Goal: Transaction & Acquisition: Purchase product/service

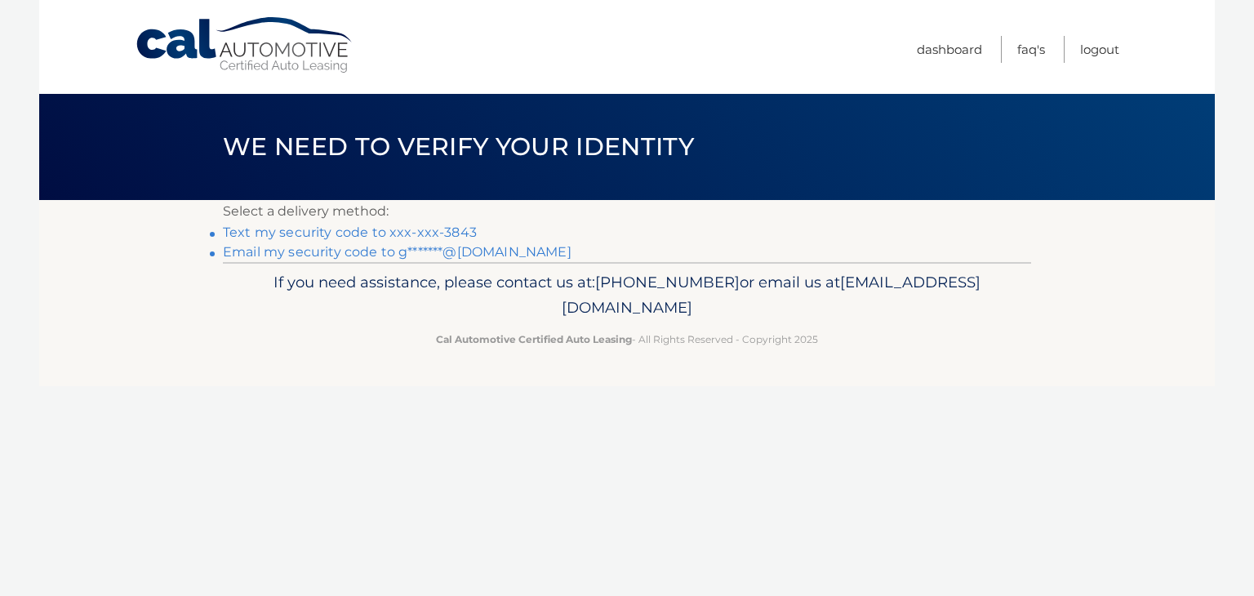
click at [361, 238] on link "Text my security code to xxx-xxx-3843" at bounding box center [350, 233] width 254 height 16
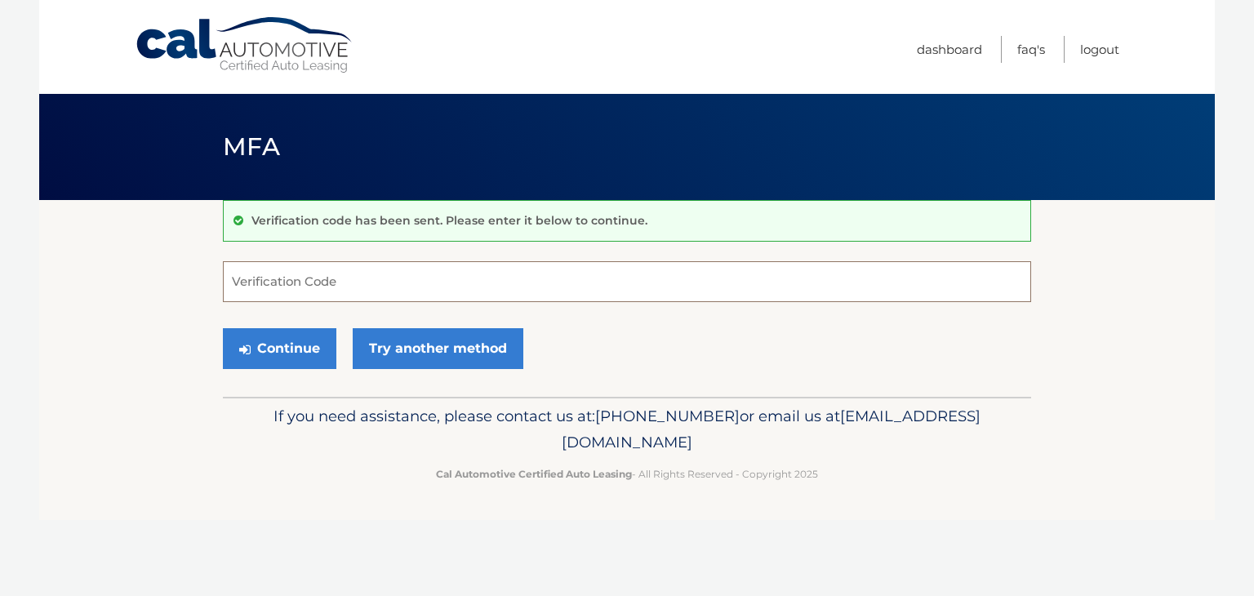
click at [355, 288] on input "Verification Code" at bounding box center [627, 281] width 808 height 41
type input "204386"
click at [310, 360] on button "Continue" at bounding box center [280, 348] width 114 height 41
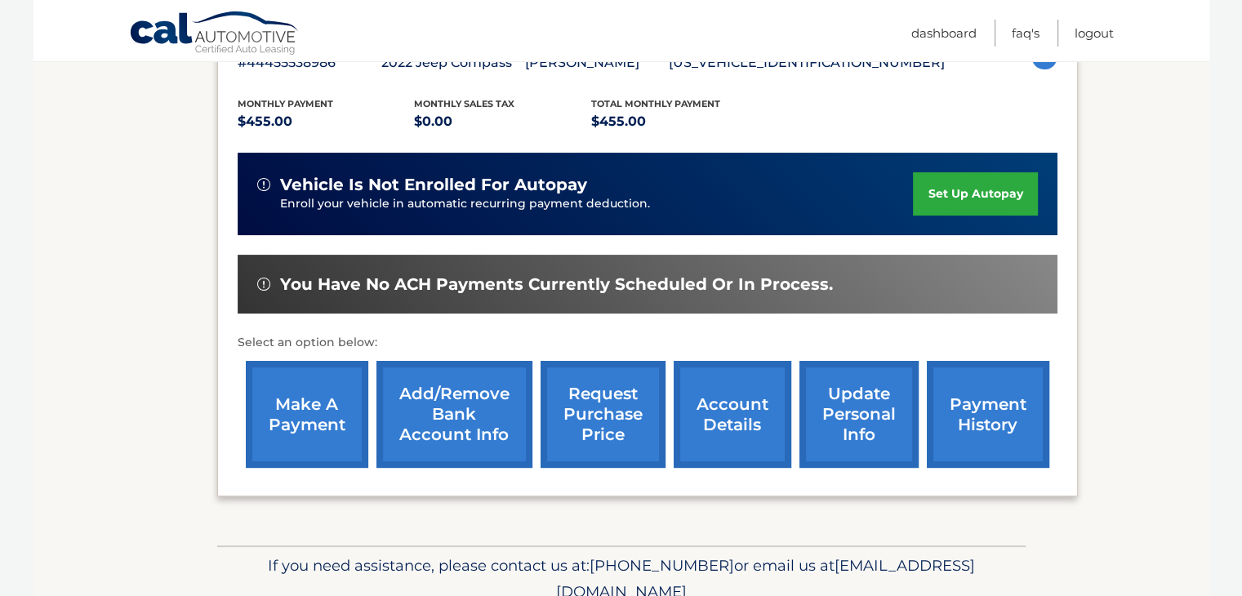
scroll to position [327, 0]
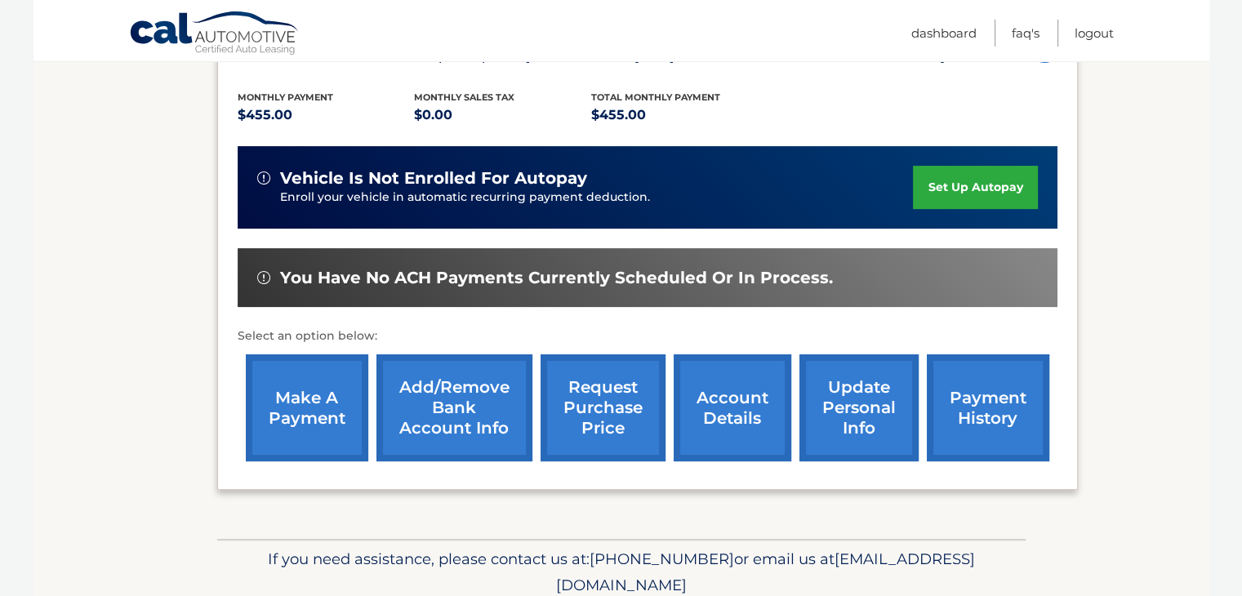
click at [304, 420] on link "make a payment" at bounding box center [307, 407] width 122 height 107
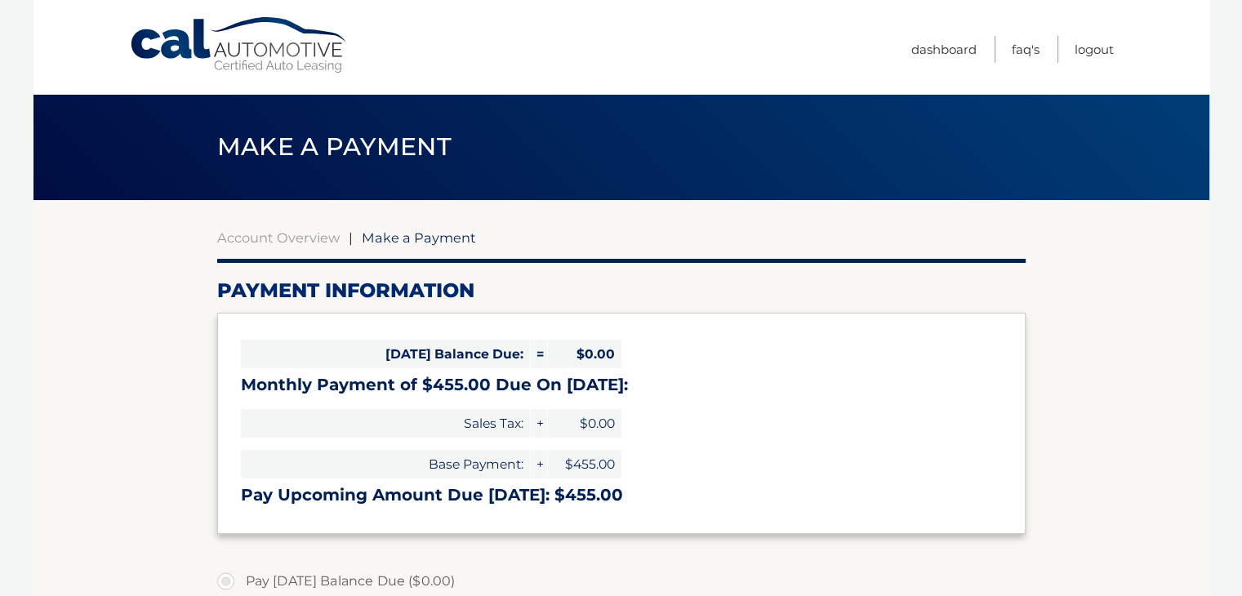
select select "ZTMxYjE0ZDktMTE1Mi00ODhiLWE1NTgtMmRmYjI3ZGY0MWI2"
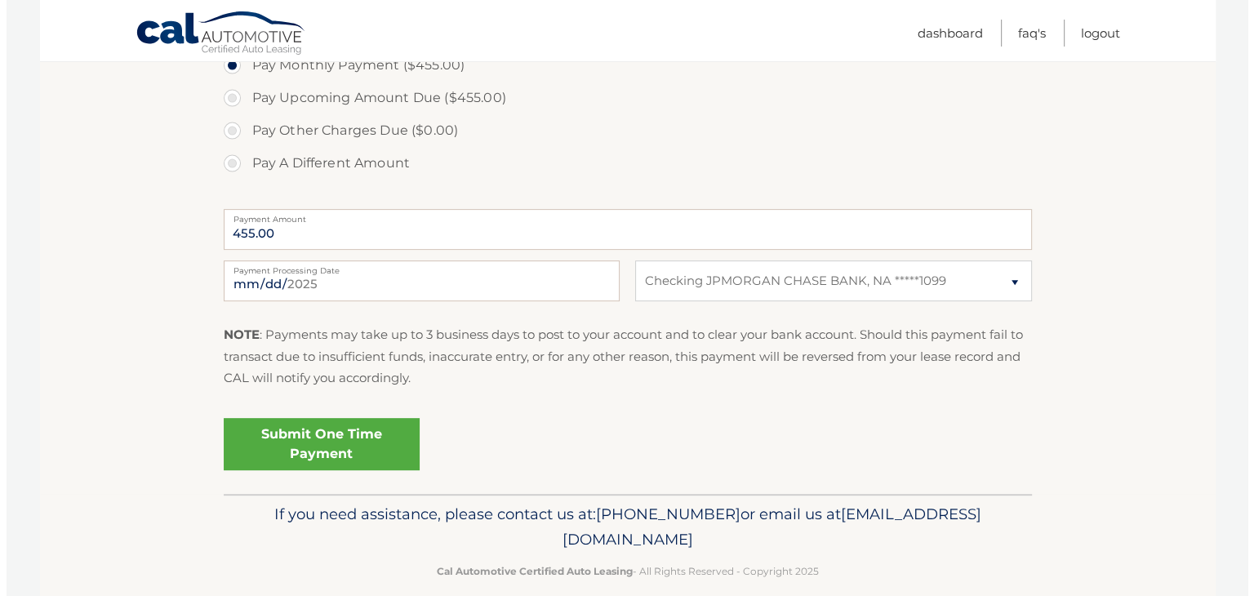
scroll to position [488, 0]
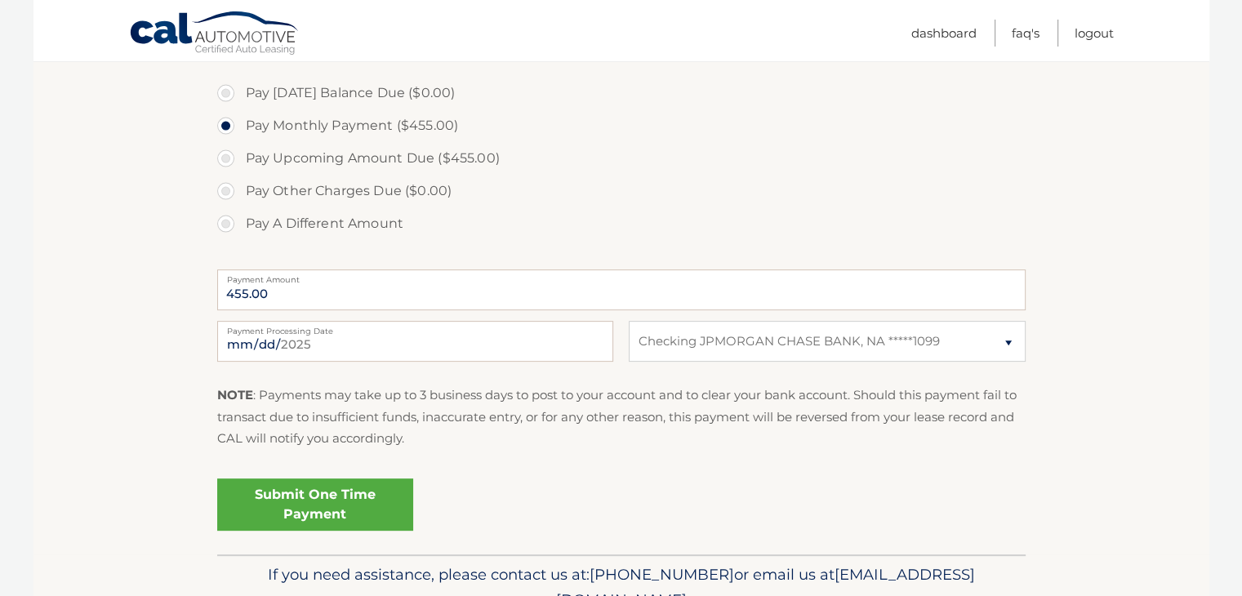
click at [323, 500] on link "Submit One Time Payment" at bounding box center [315, 505] width 196 height 52
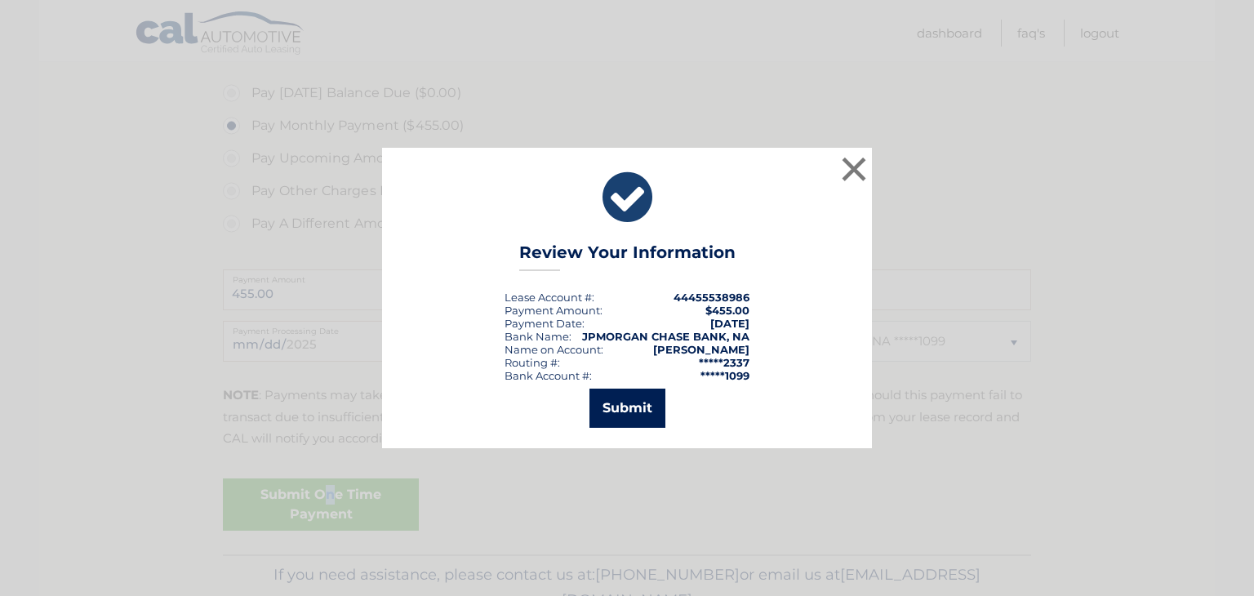
click at [600, 406] on button "Submit" at bounding box center [628, 408] width 76 height 39
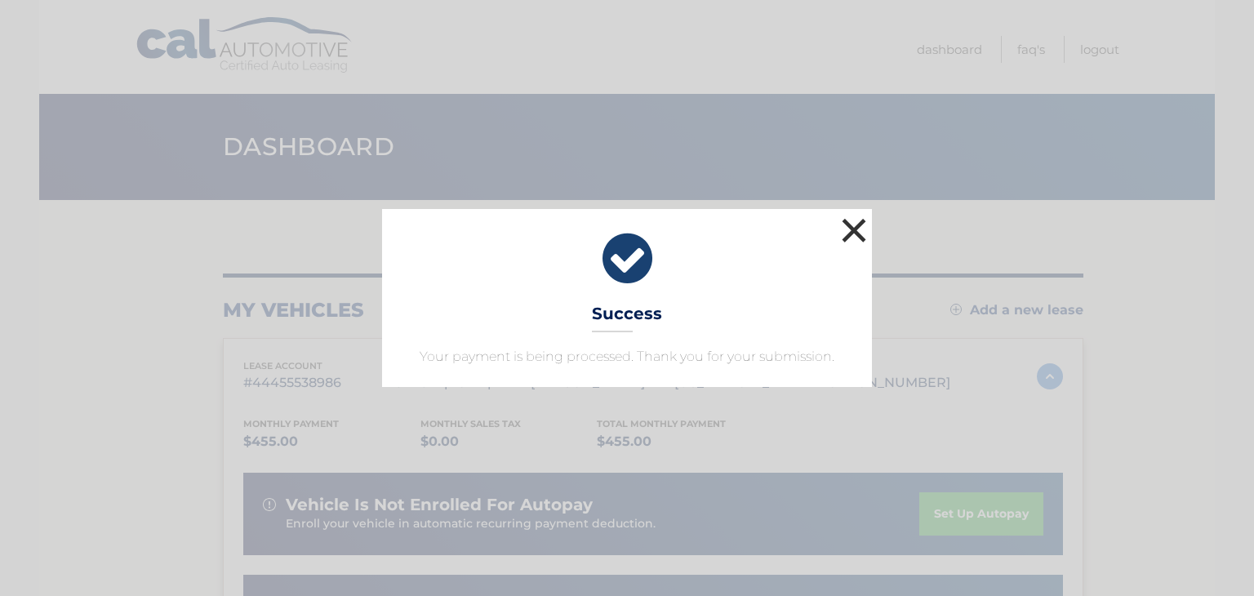
click at [855, 235] on button "×" at bounding box center [854, 230] width 33 height 33
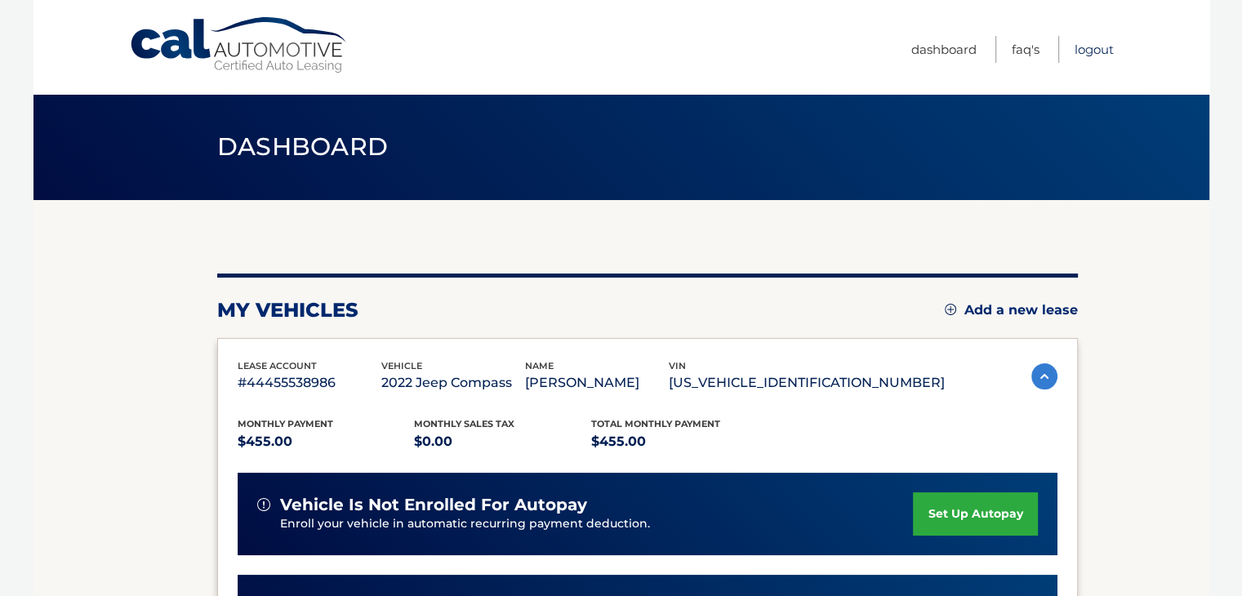
click at [1085, 48] on link "Logout" at bounding box center [1094, 49] width 39 height 27
